Goal: Task Accomplishment & Management: Manage account settings

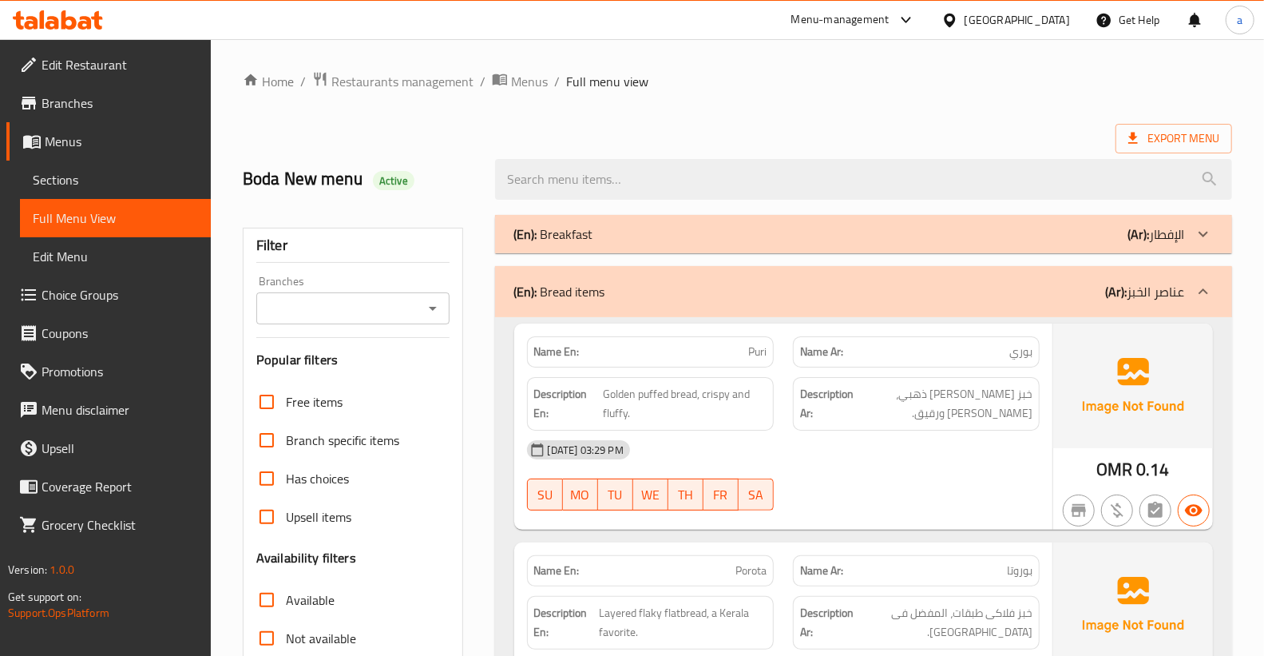
click at [141, 101] on span "Branches" at bounding box center [120, 102] width 157 height 19
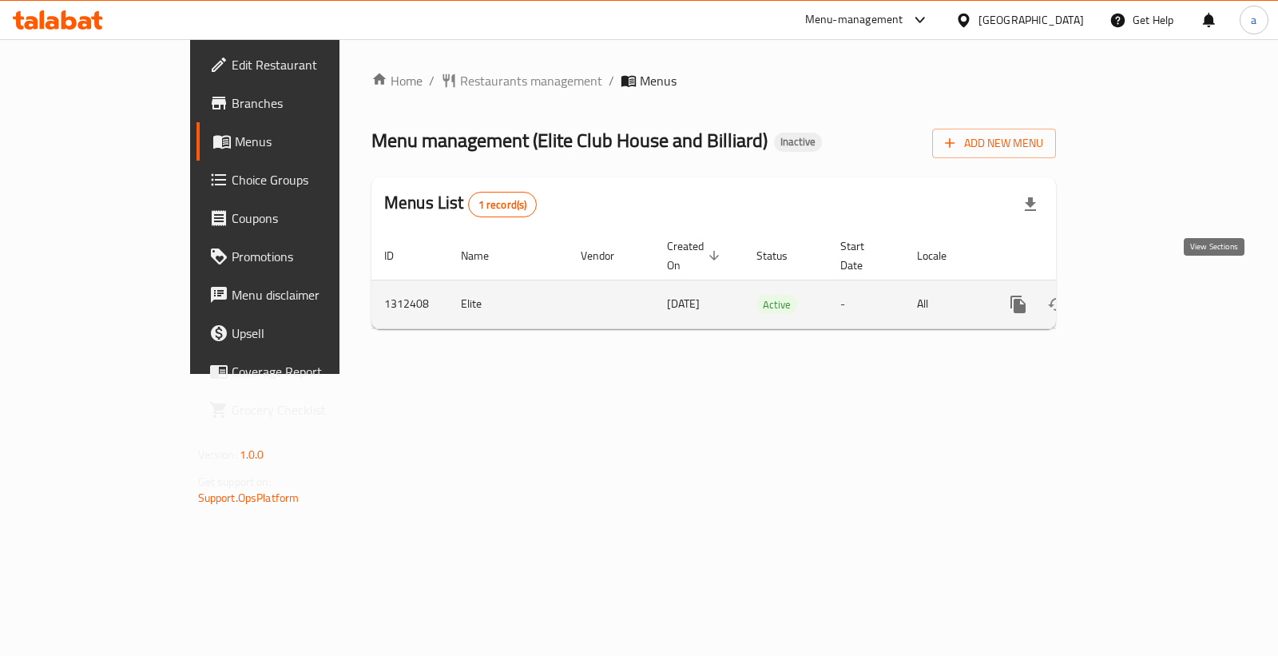
click at [1141, 297] on icon "enhanced table" at bounding box center [1133, 304] width 14 height 14
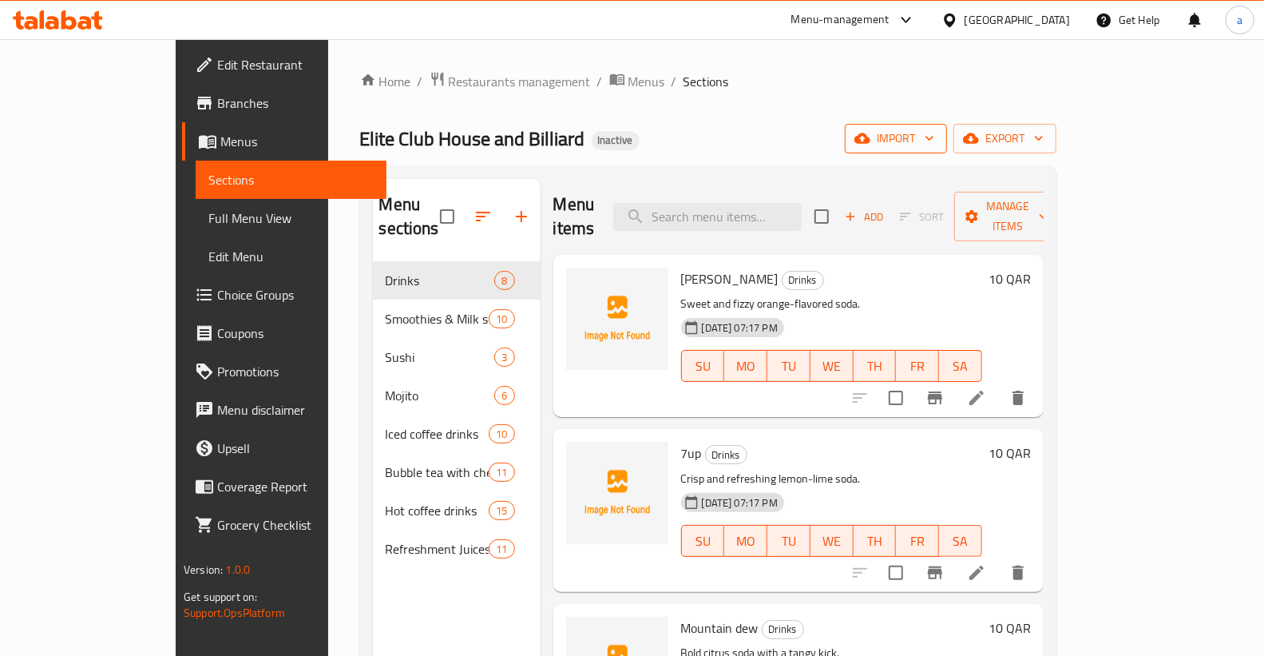
click at [947, 150] on button "import" at bounding box center [896, 139] width 102 height 30
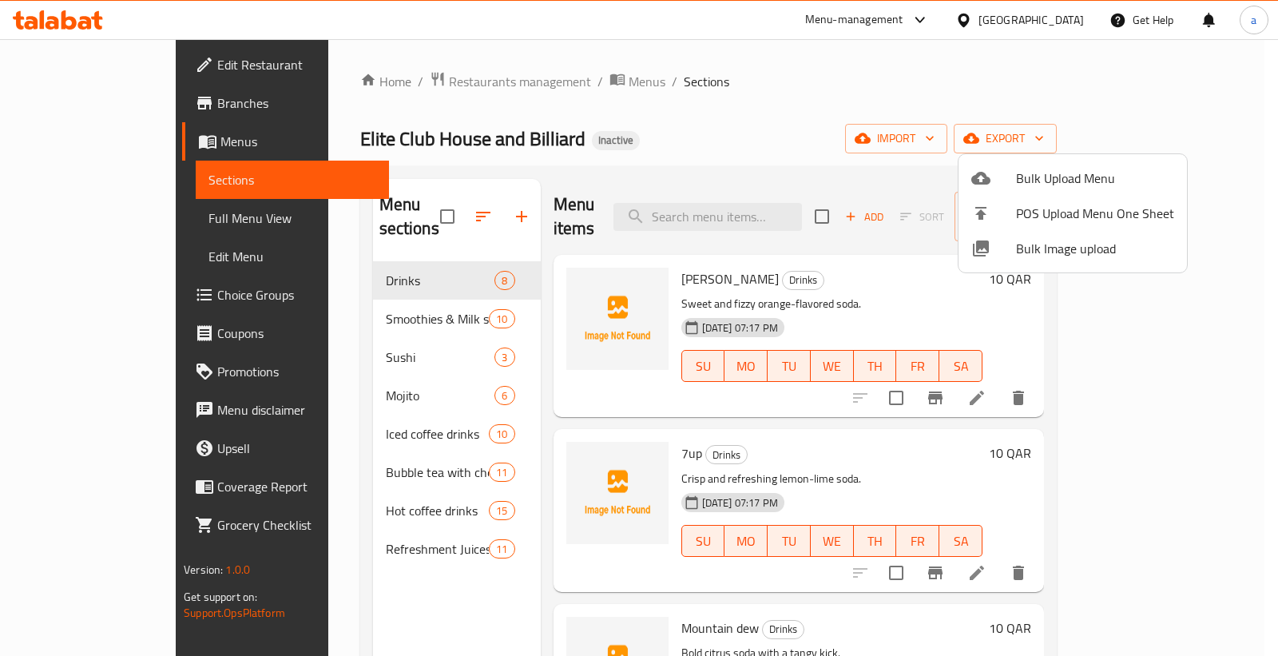
click at [1072, 249] on span "Bulk Image upload" at bounding box center [1095, 248] width 158 height 19
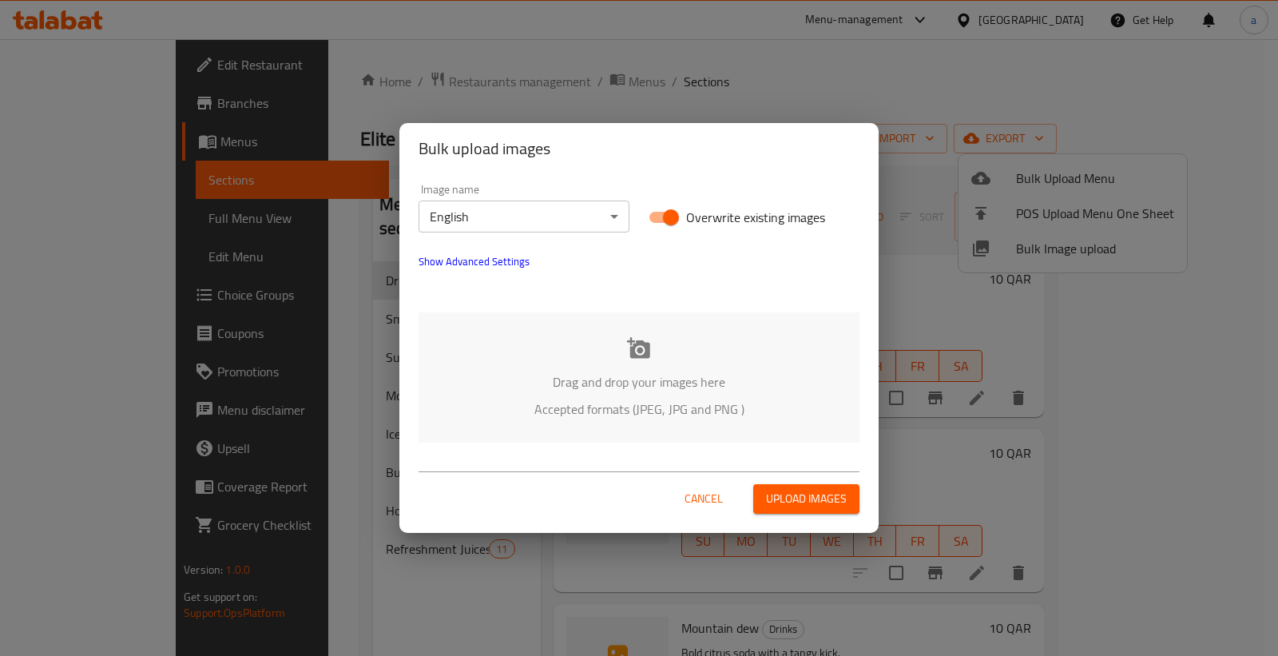
click at [713, 499] on span "Cancel" at bounding box center [704, 499] width 38 height 20
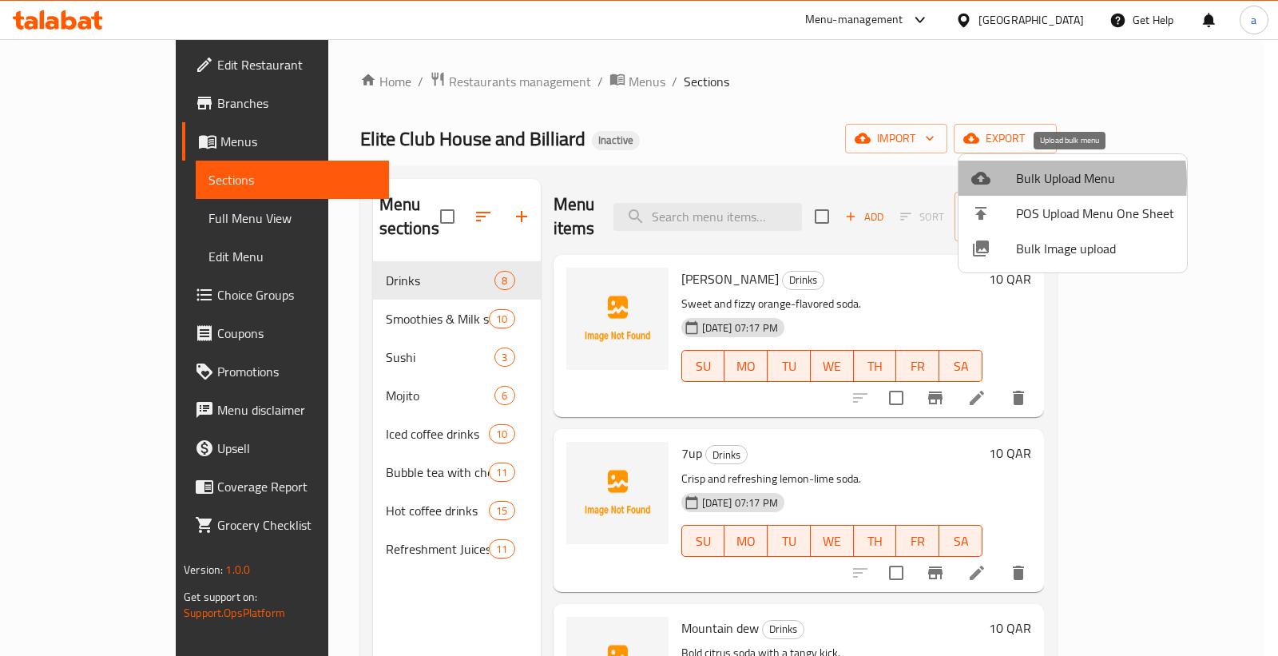
click at [1032, 181] on span "Bulk Upload Menu" at bounding box center [1095, 178] width 158 height 19
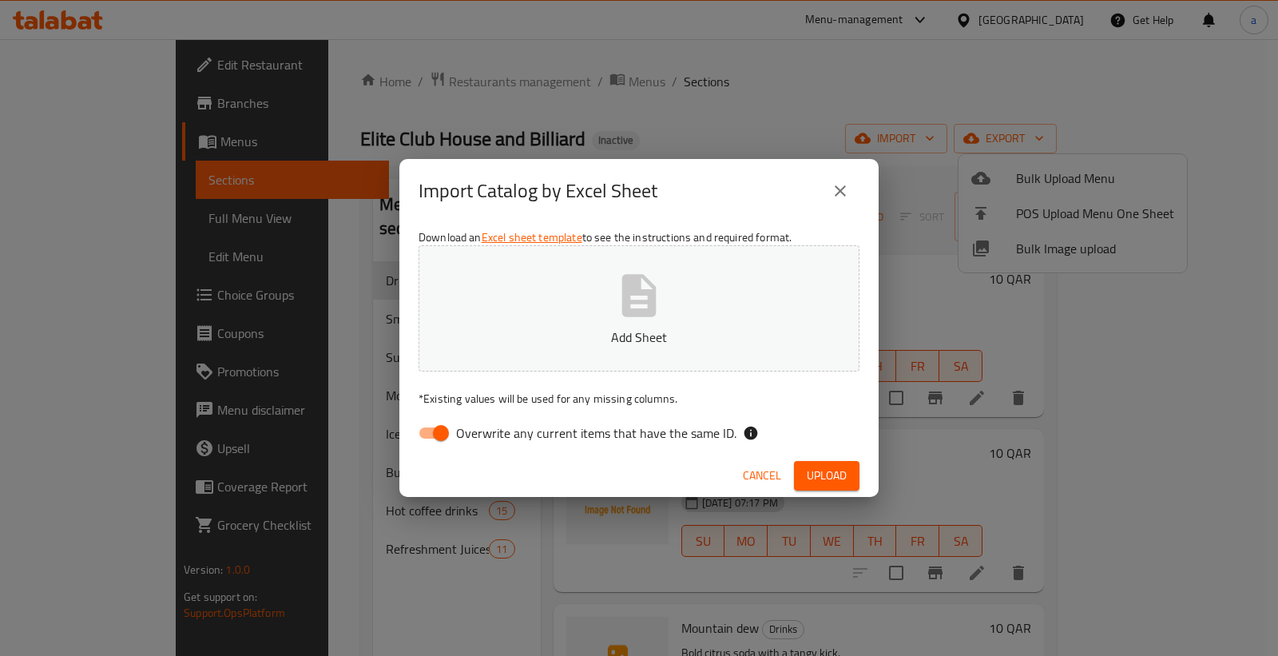
click at [432, 426] on input "Overwrite any current items that have the same ID." at bounding box center [440, 433] width 91 height 30
checkbox input "false"
click at [841, 471] on span "Upload" at bounding box center [827, 476] width 40 height 20
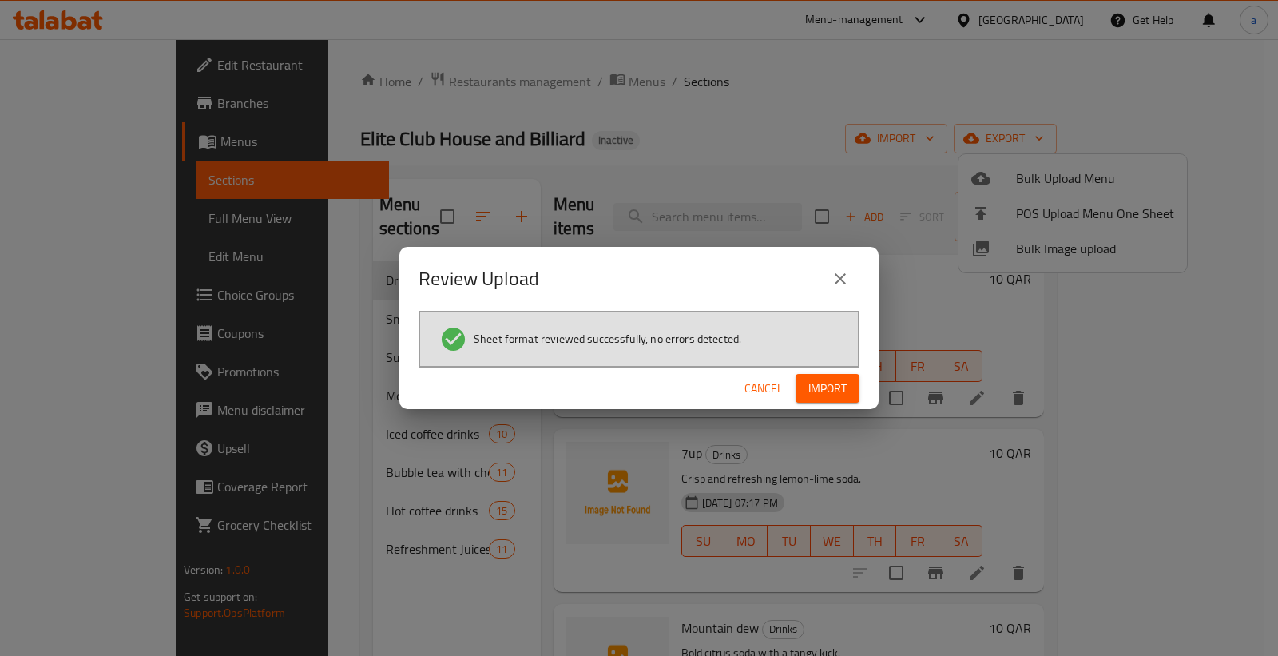
click at [824, 379] on span "Import" at bounding box center [827, 389] width 38 height 20
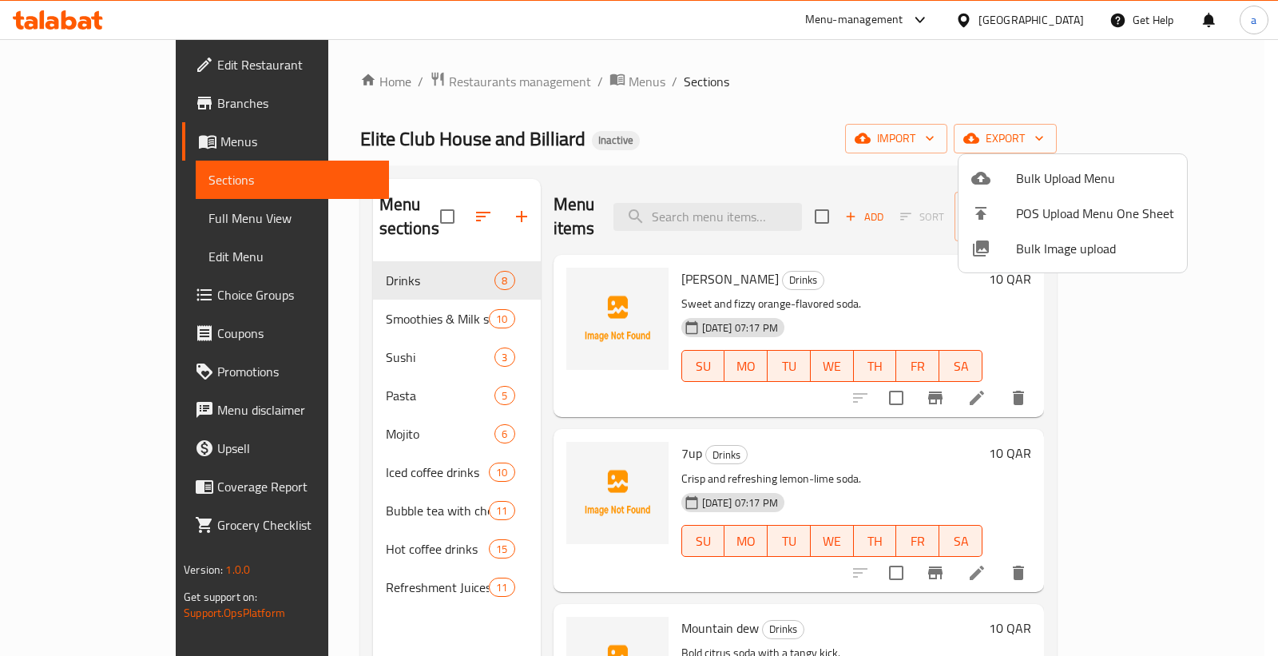
click at [818, 115] on div at bounding box center [639, 328] width 1278 height 656
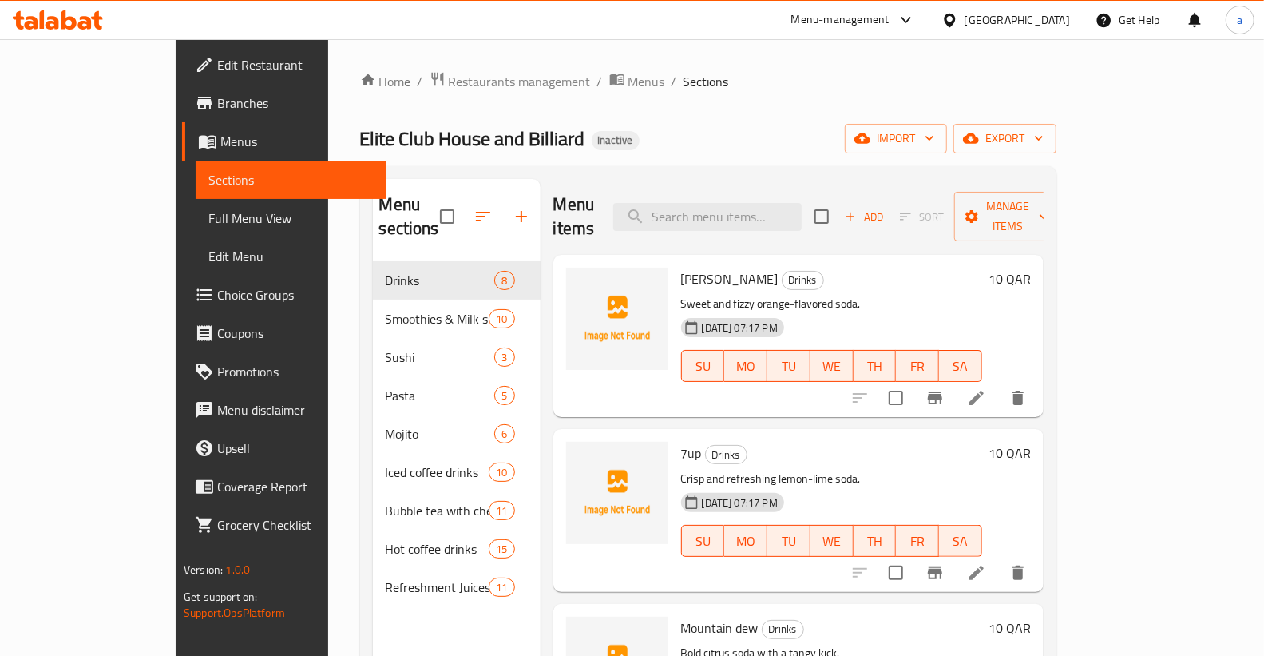
click at [208, 217] on span "Full Menu View" at bounding box center [290, 217] width 165 height 19
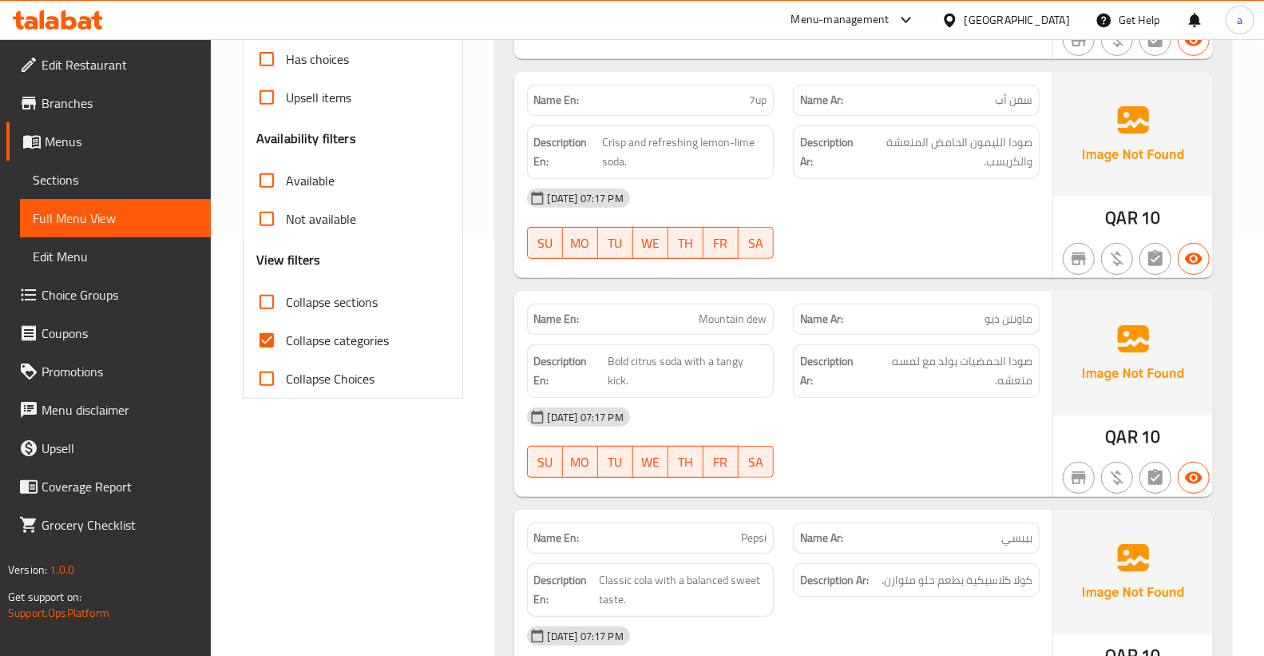
scroll to position [443, 0]
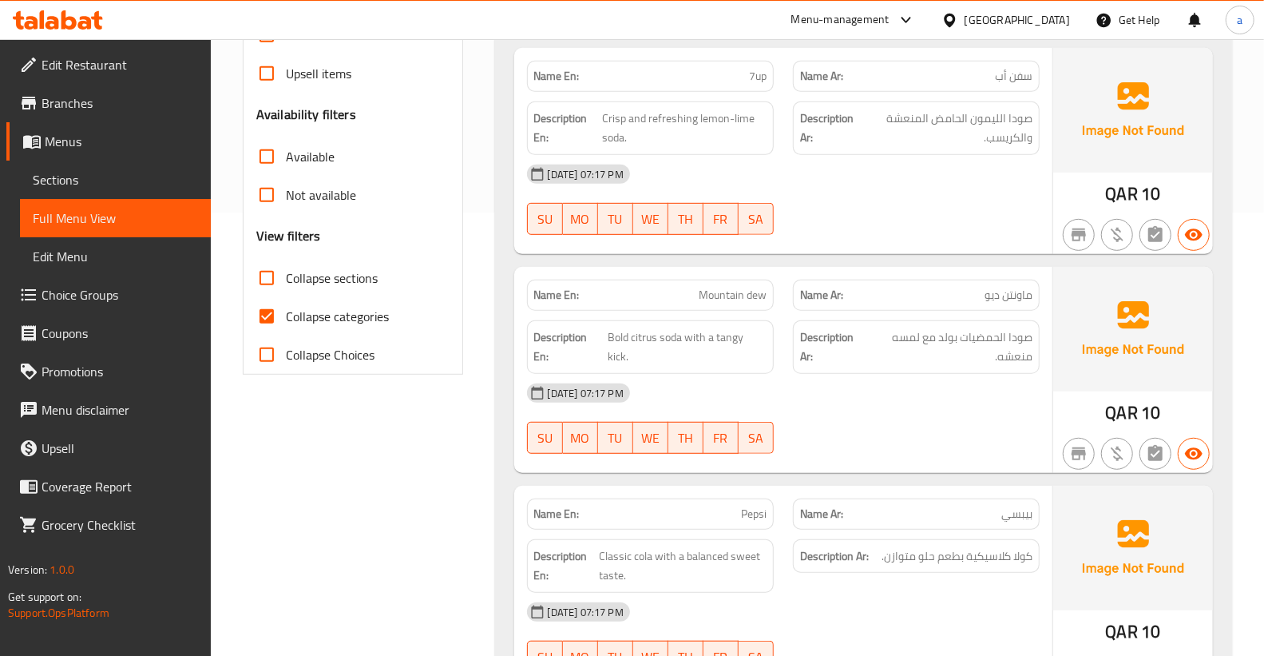
click at [266, 322] on input "Collapse categories" at bounding box center [267, 316] width 38 height 38
checkbox input "false"
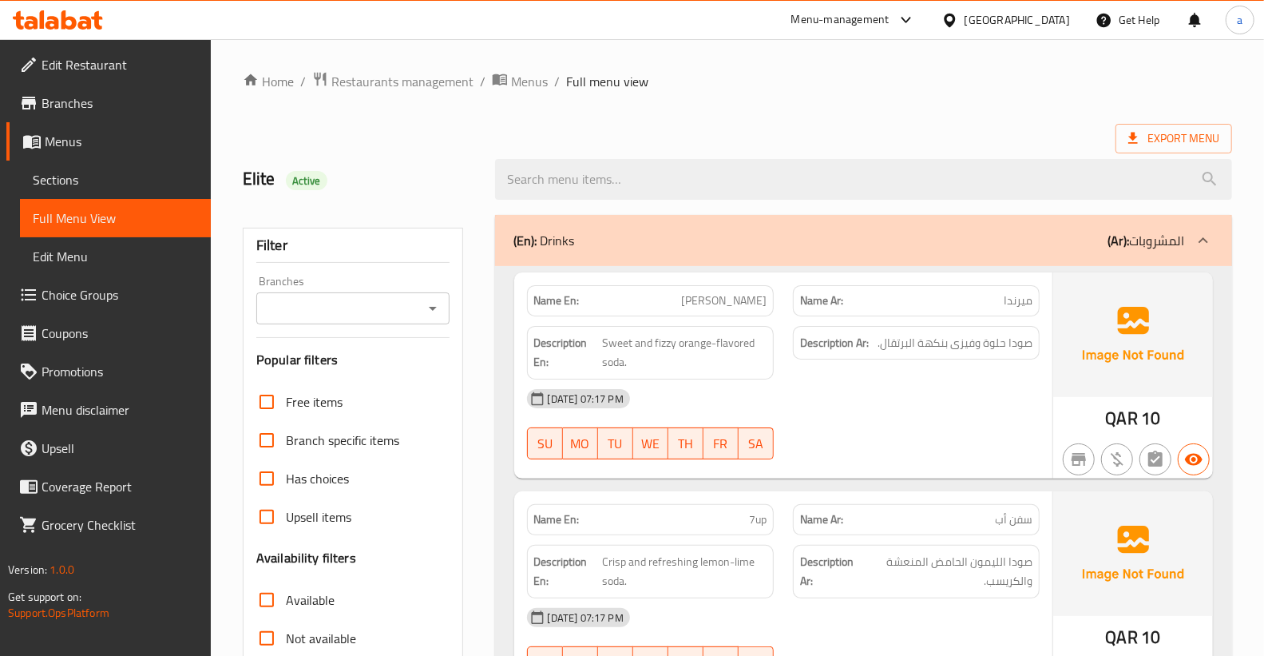
click at [1178, 233] on p "(Ar): المشروبات" at bounding box center [1146, 240] width 77 height 19
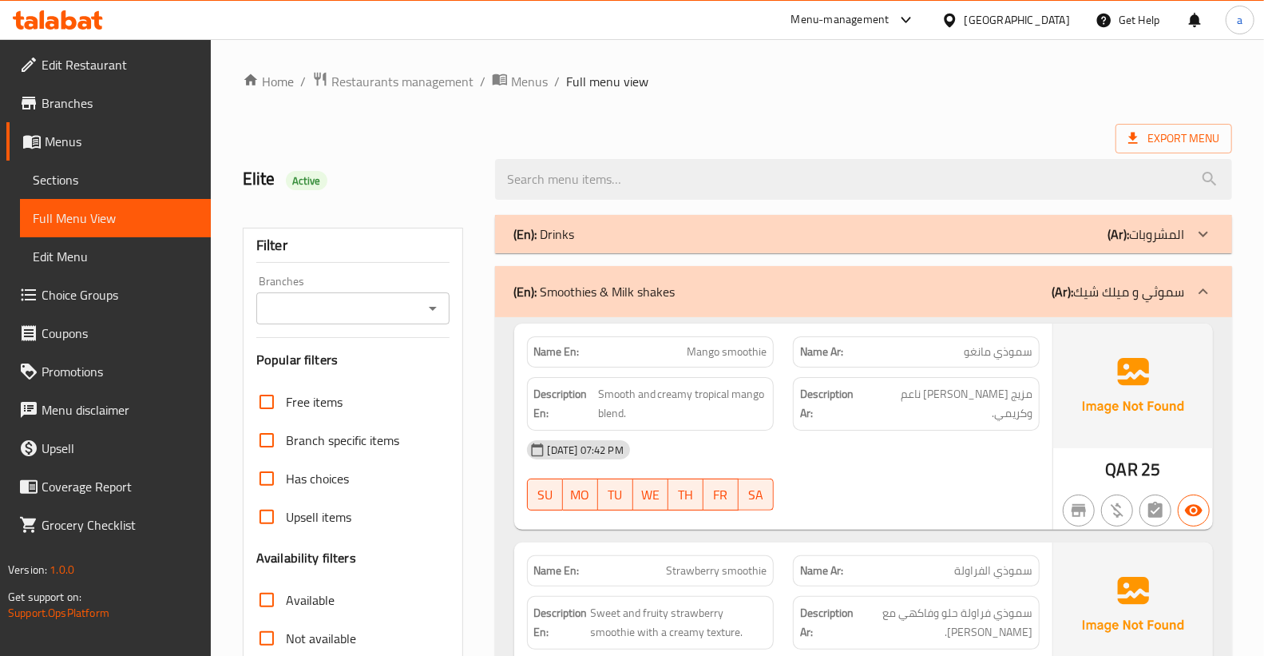
click at [1205, 286] on icon at bounding box center [1203, 291] width 19 height 19
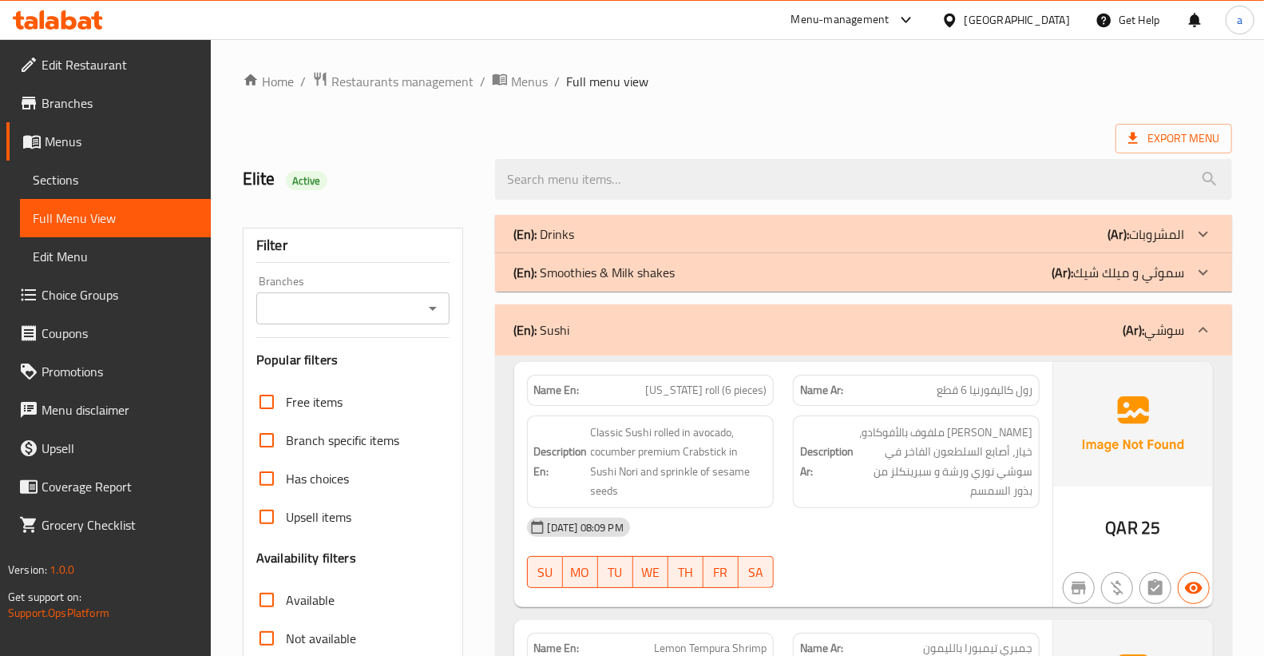
click at [1201, 328] on icon at bounding box center [1203, 329] width 19 height 19
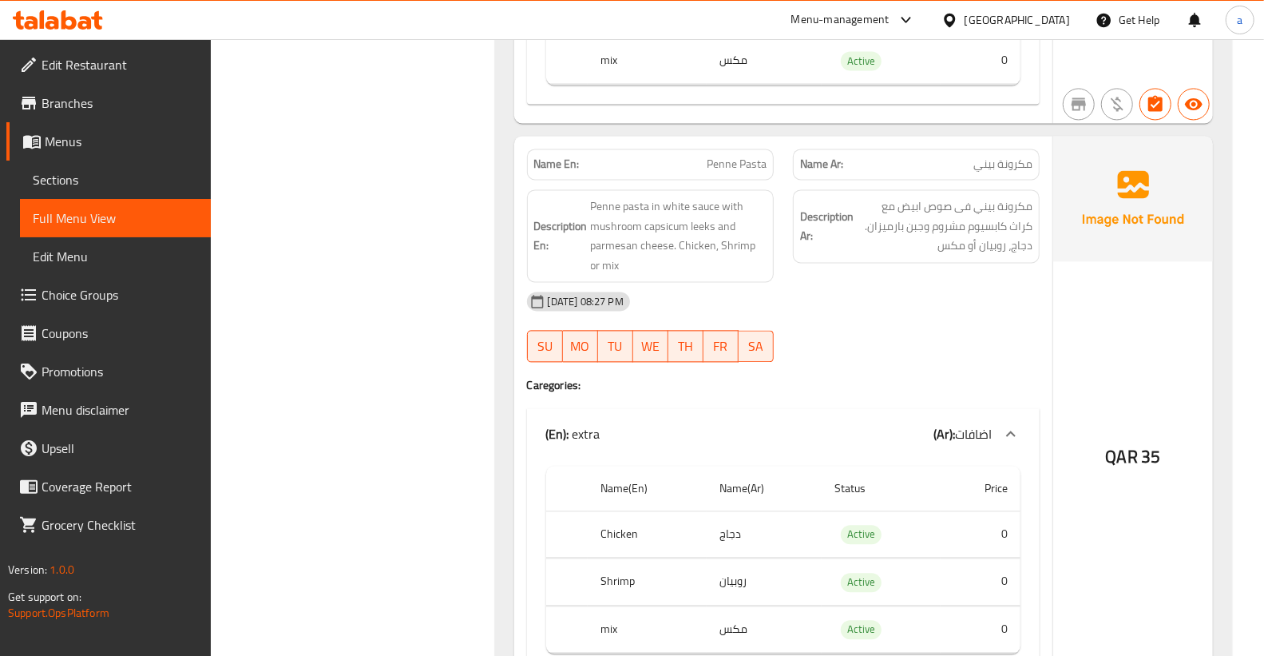
scroll to position [2485, 0]
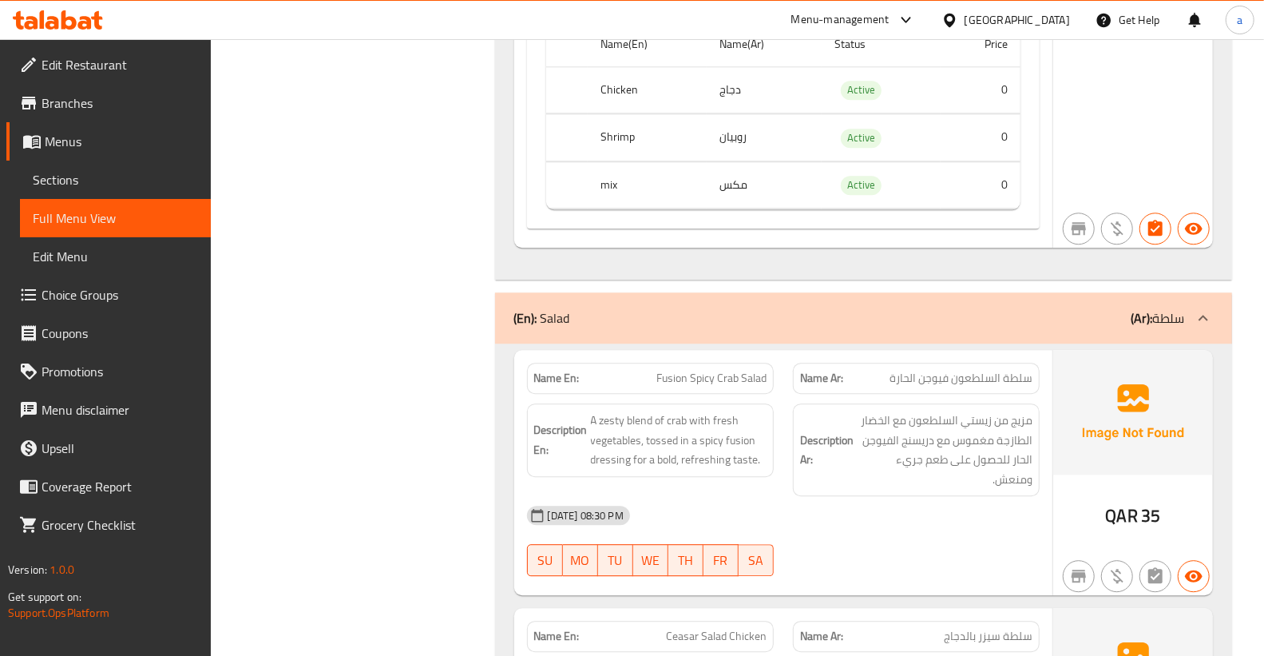
click at [1195, 322] on icon at bounding box center [1203, 317] width 19 height 19
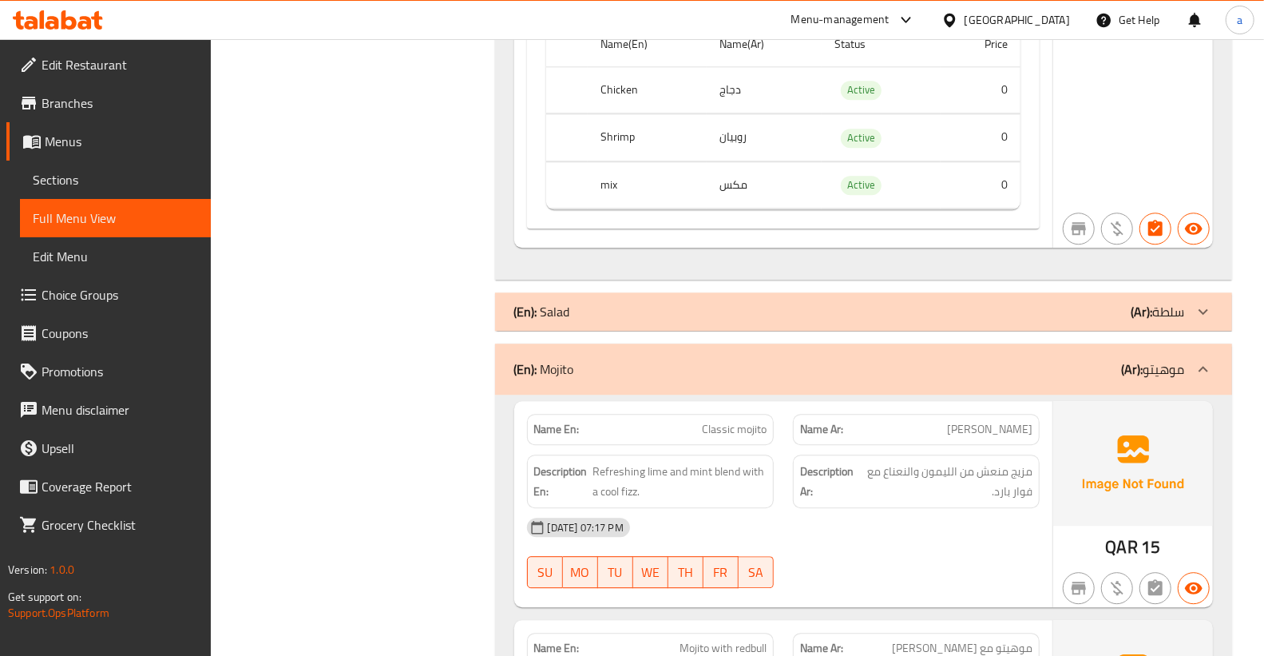
click at [1195, 360] on icon at bounding box center [1203, 368] width 19 height 19
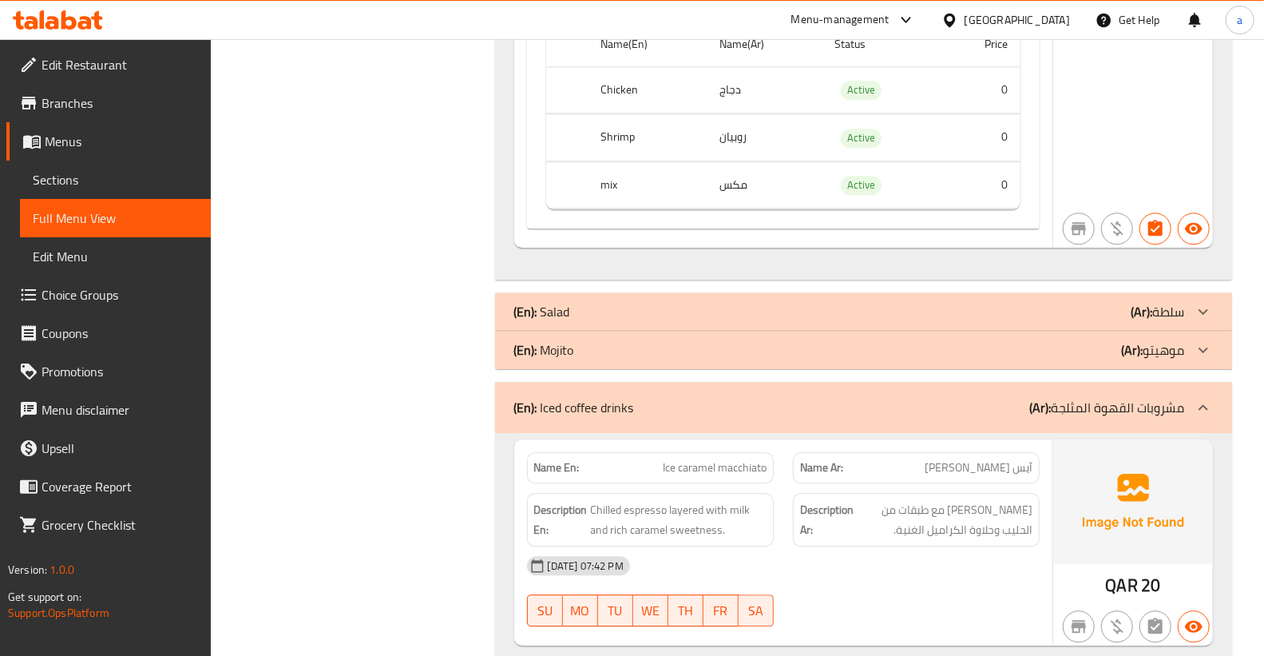
click at [1195, 403] on icon at bounding box center [1203, 407] width 19 height 19
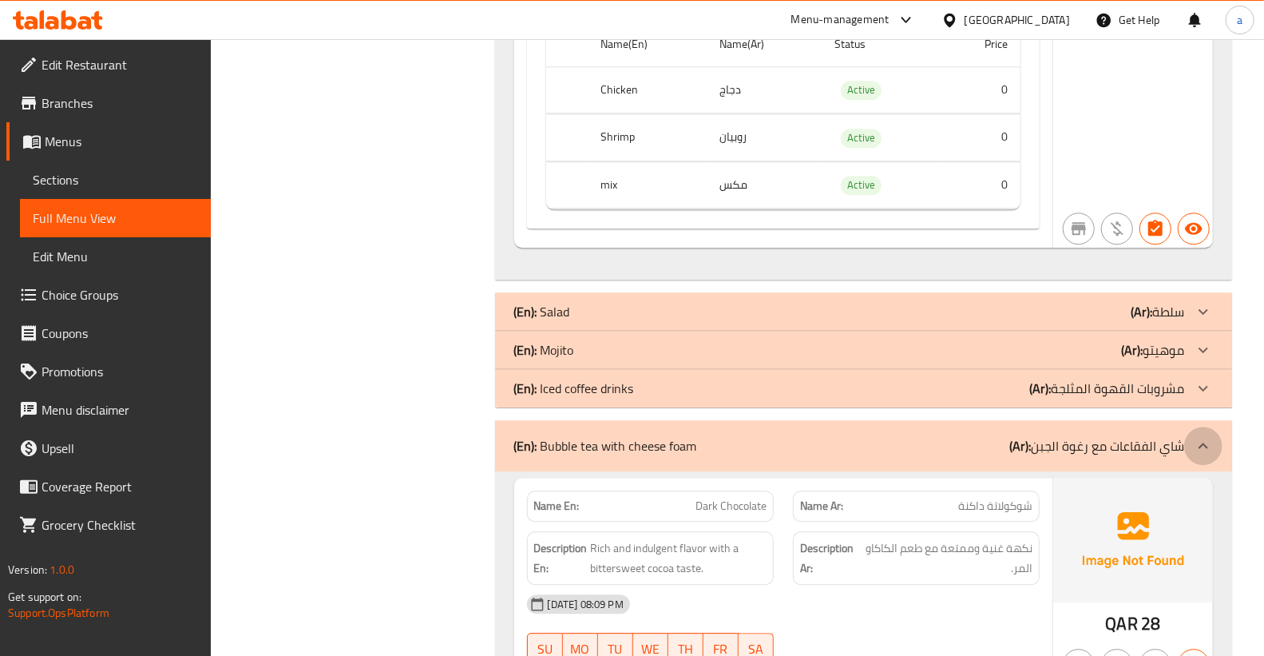
click at [1198, 438] on icon at bounding box center [1203, 445] width 19 height 19
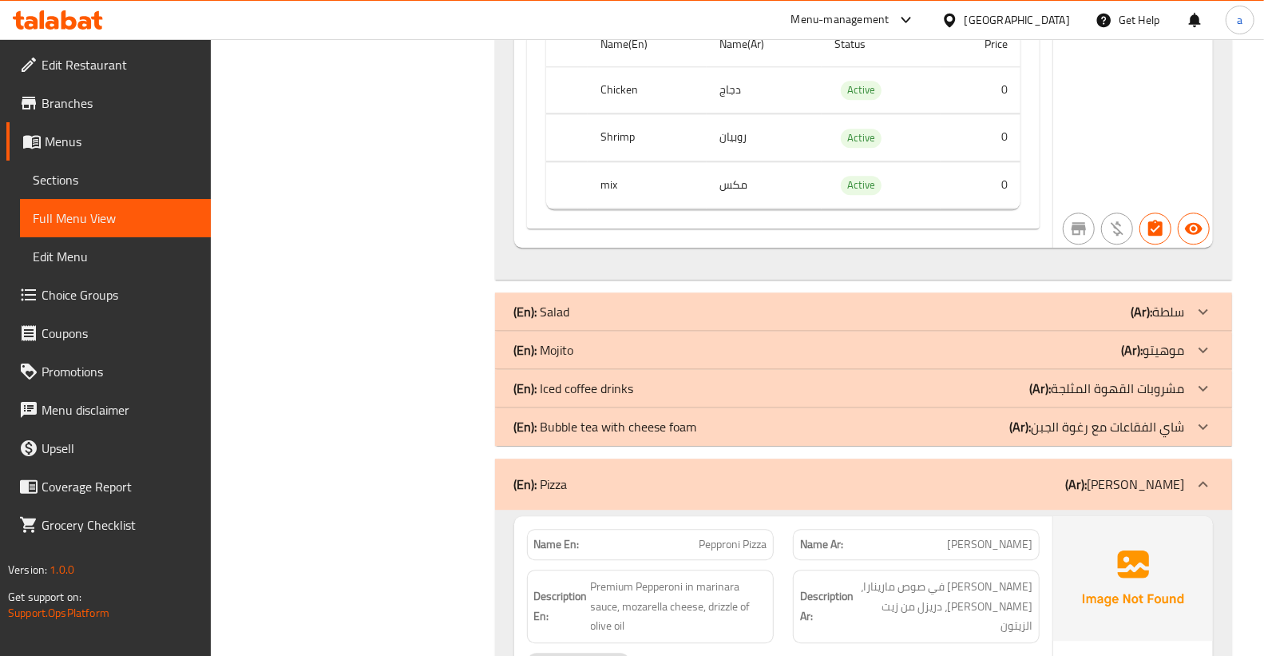
click at [1202, 482] on icon at bounding box center [1203, 483] width 19 height 19
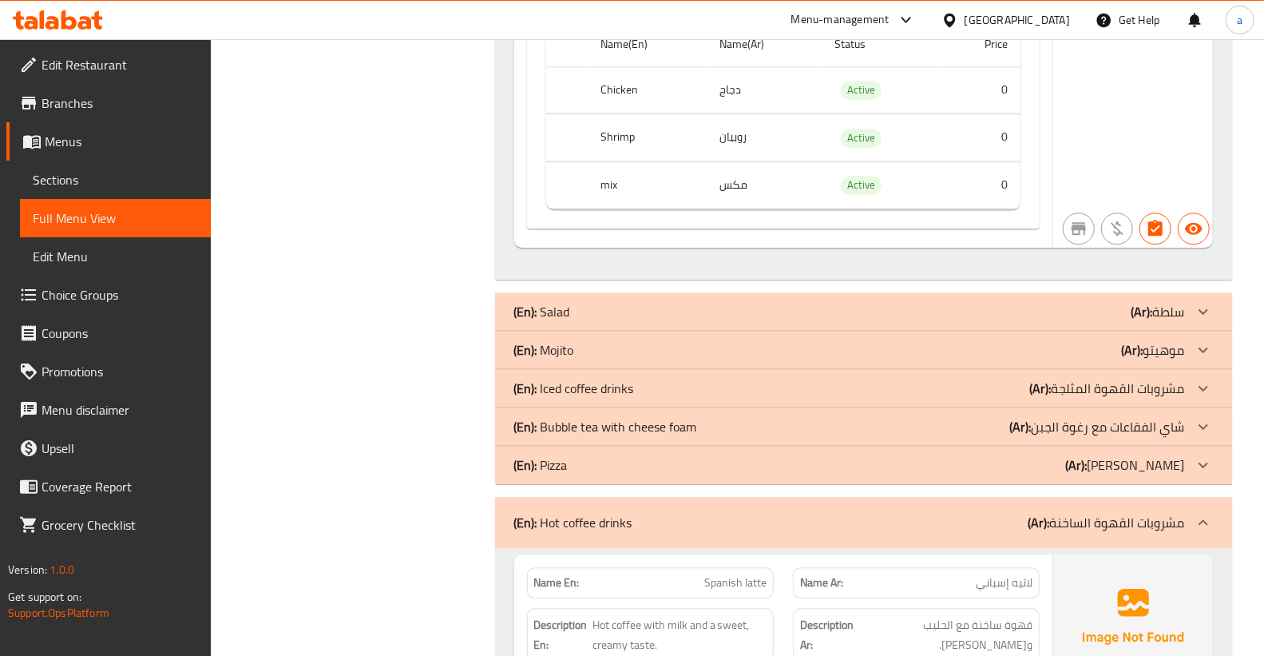
click at [1201, 501] on div "(En): Hot coffee drinks (Ar): مشروبات القهوة الساخنة" at bounding box center [863, 522] width 737 height 51
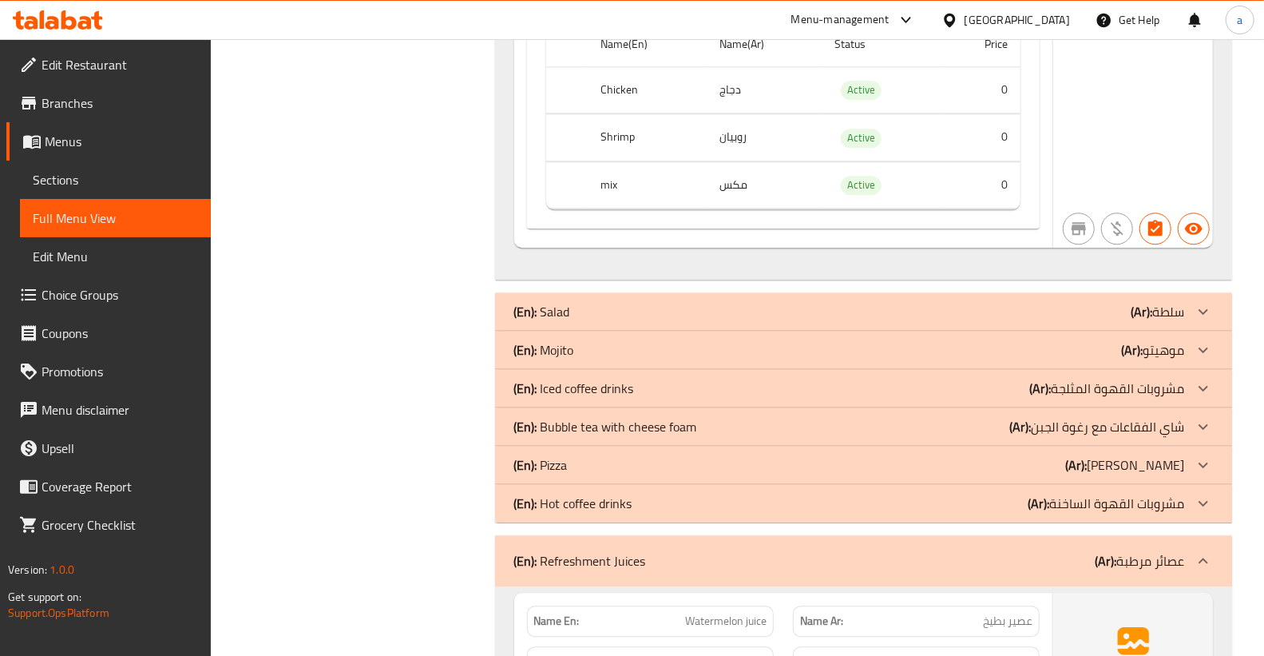
click at [1207, 554] on icon at bounding box center [1203, 560] width 19 height 19
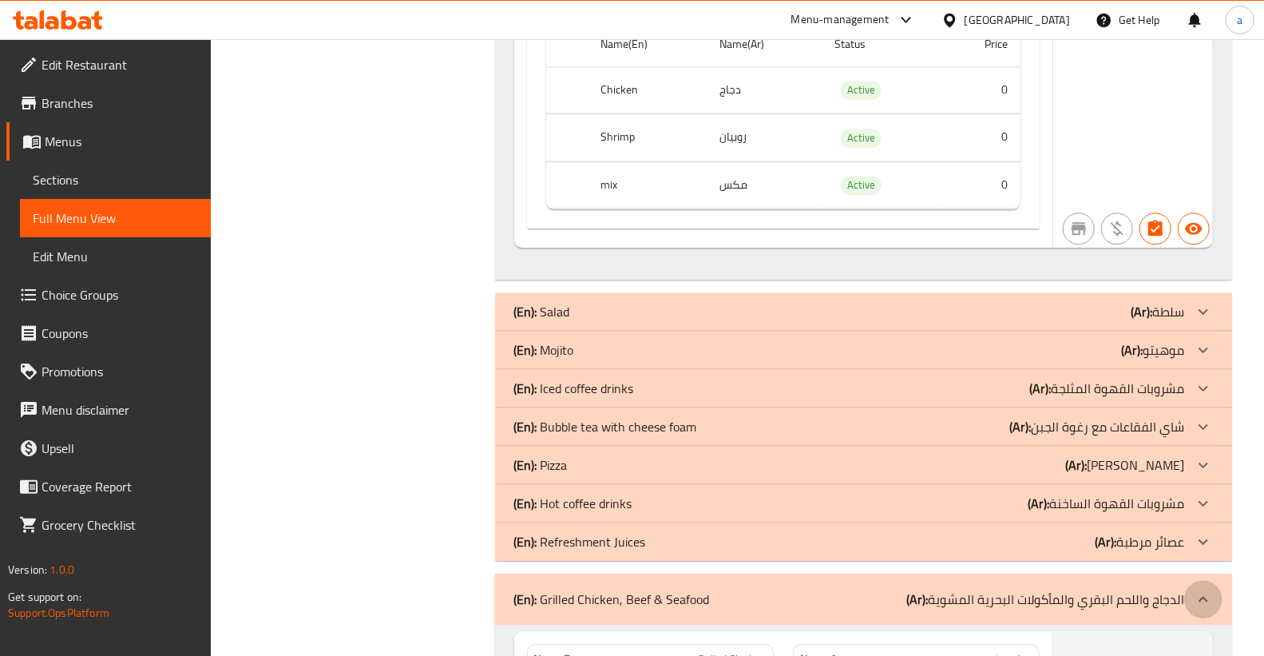
click at [1209, 593] on icon at bounding box center [1203, 598] width 19 height 19
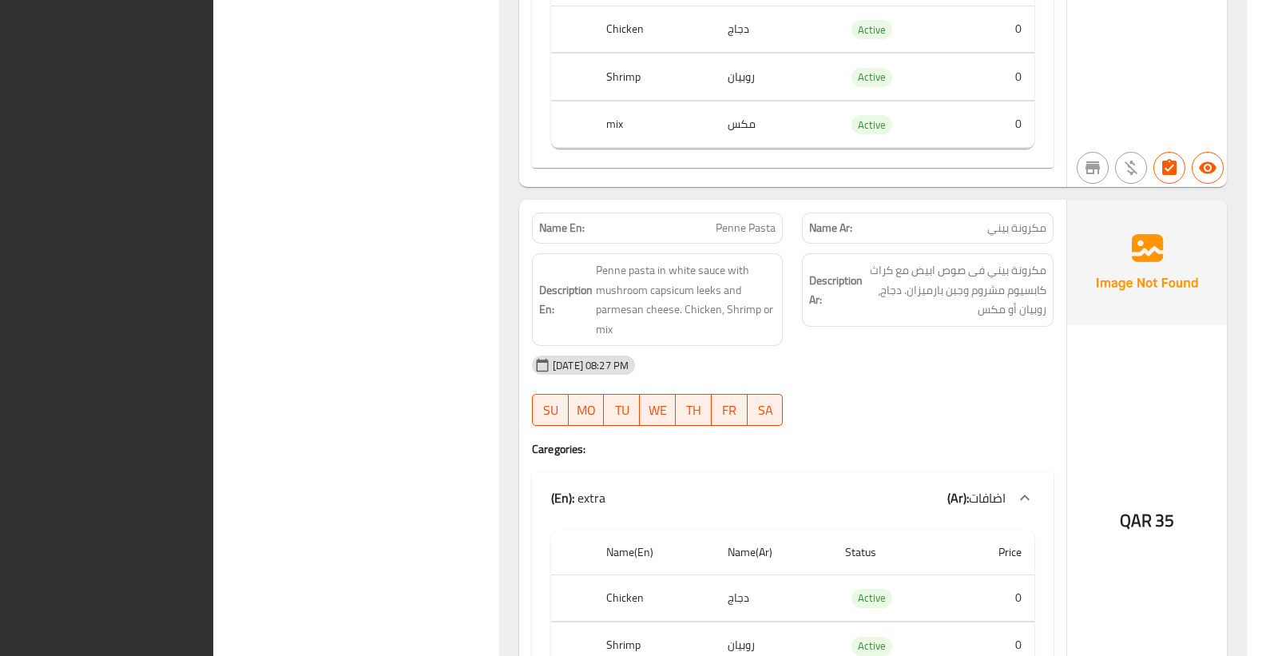
scroll to position [2460, 0]
